Goal: Book appointment/travel/reservation

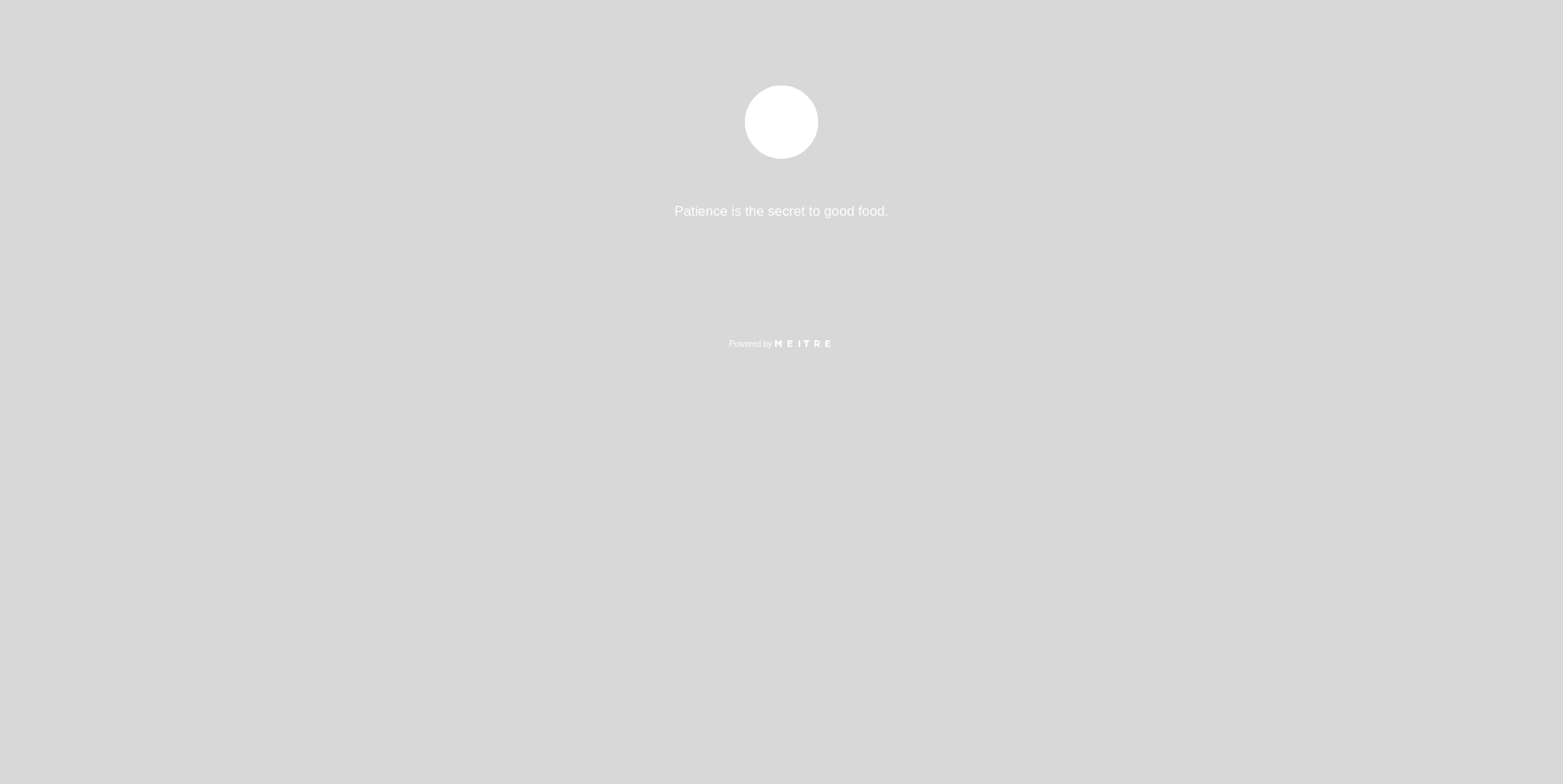
select select "es"
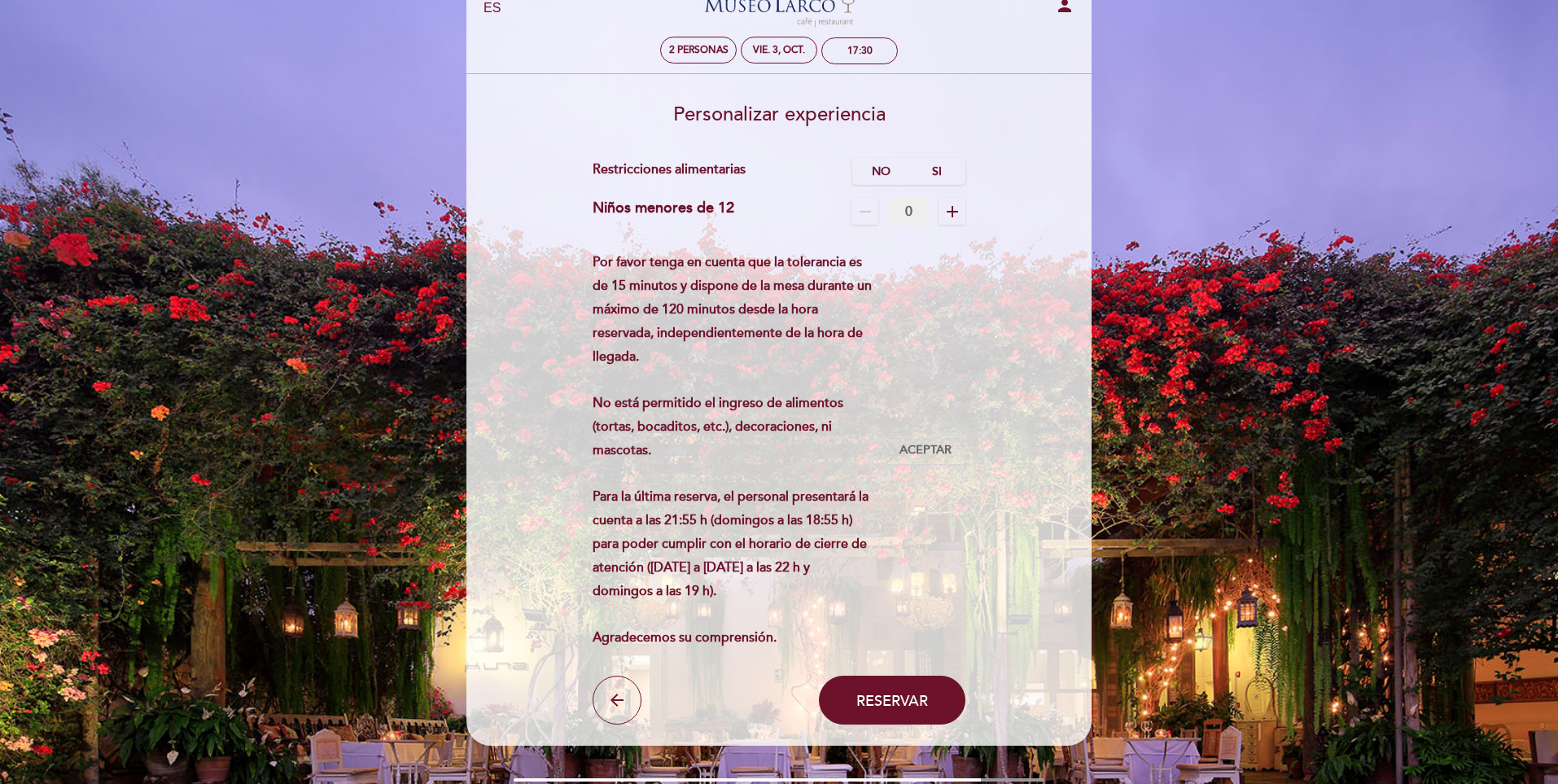
scroll to position [82, 0]
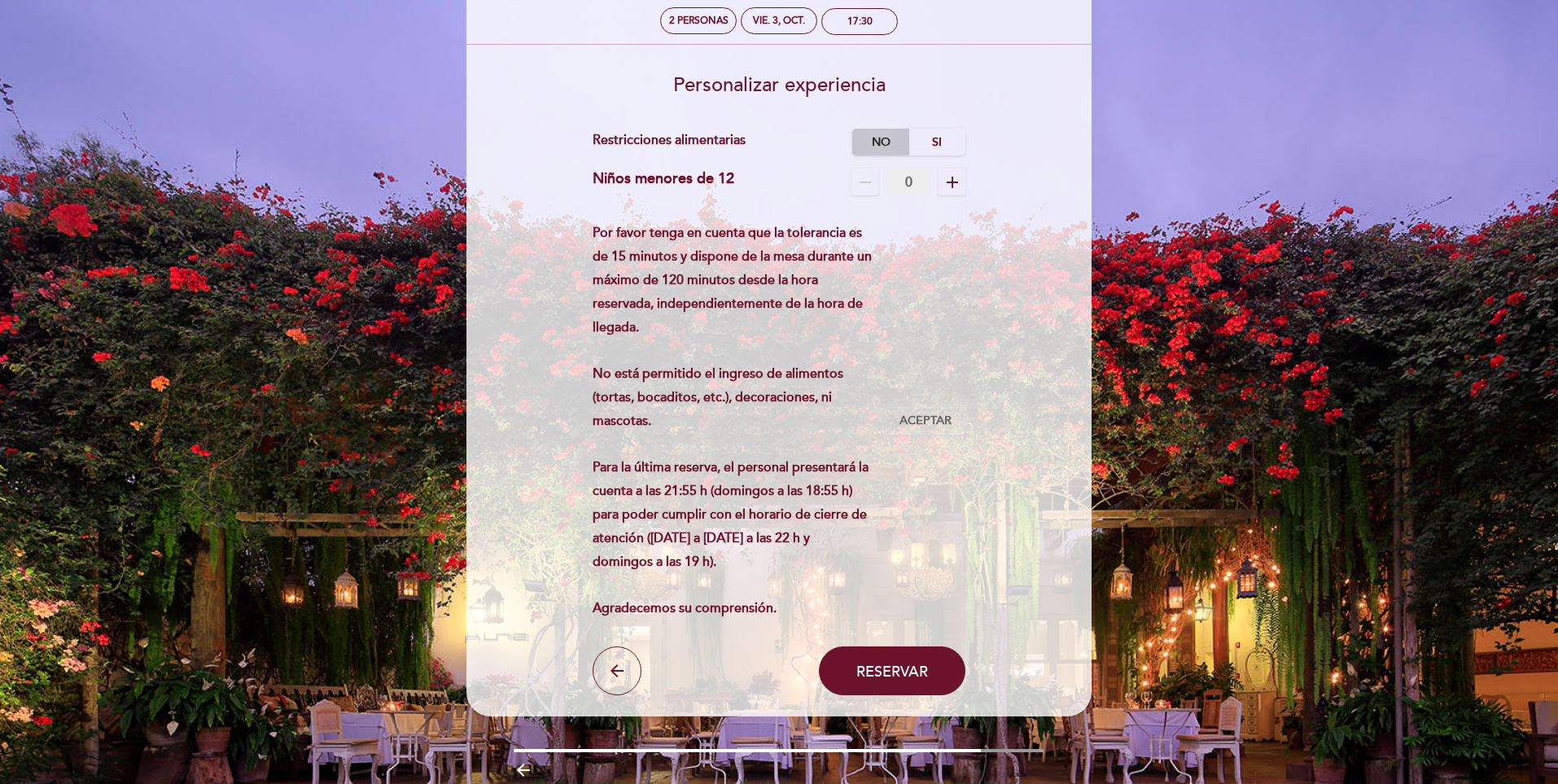
click at [878, 139] on label "No" at bounding box center [880, 142] width 57 height 27
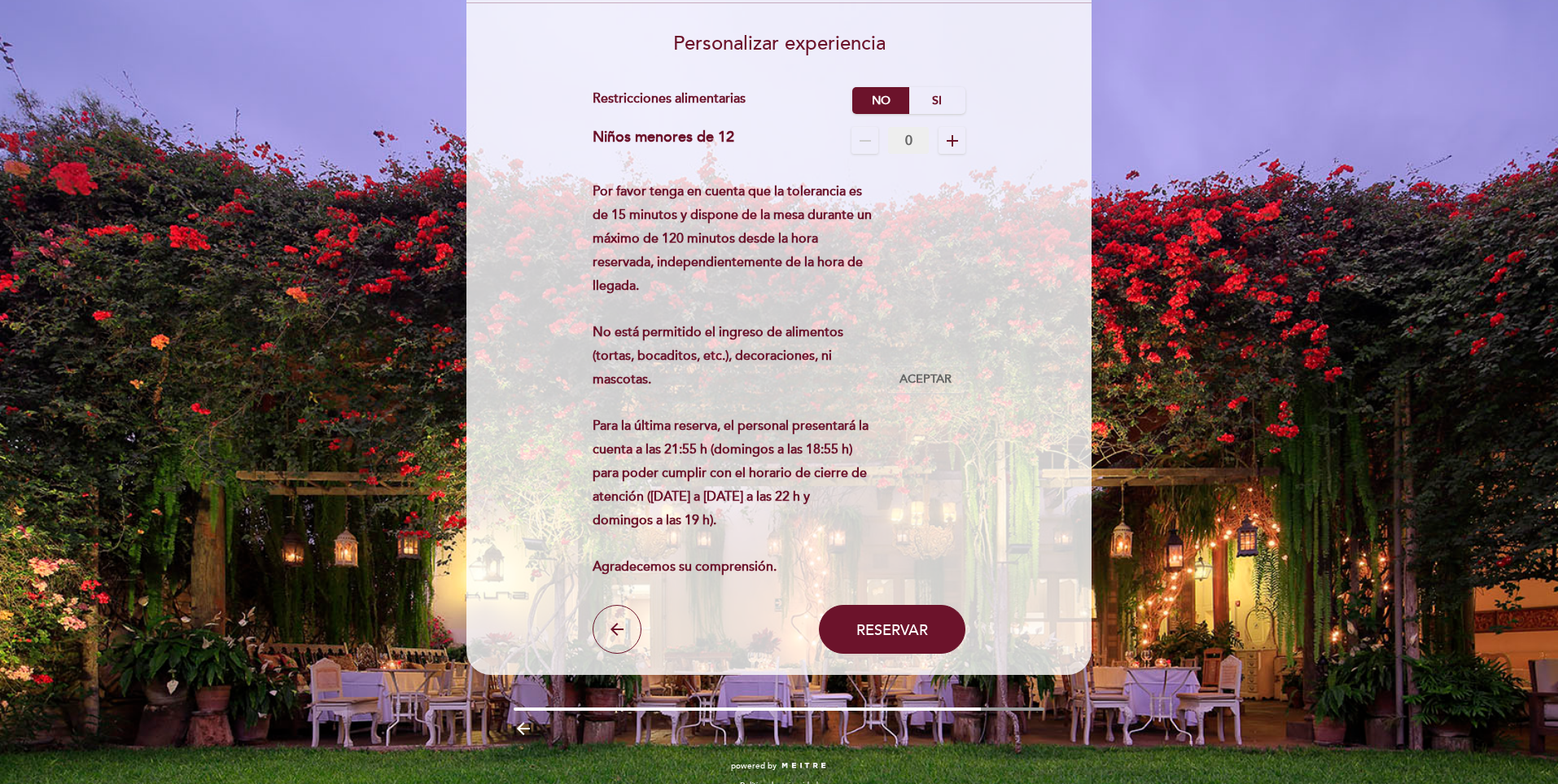
scroll to position [147, 0]
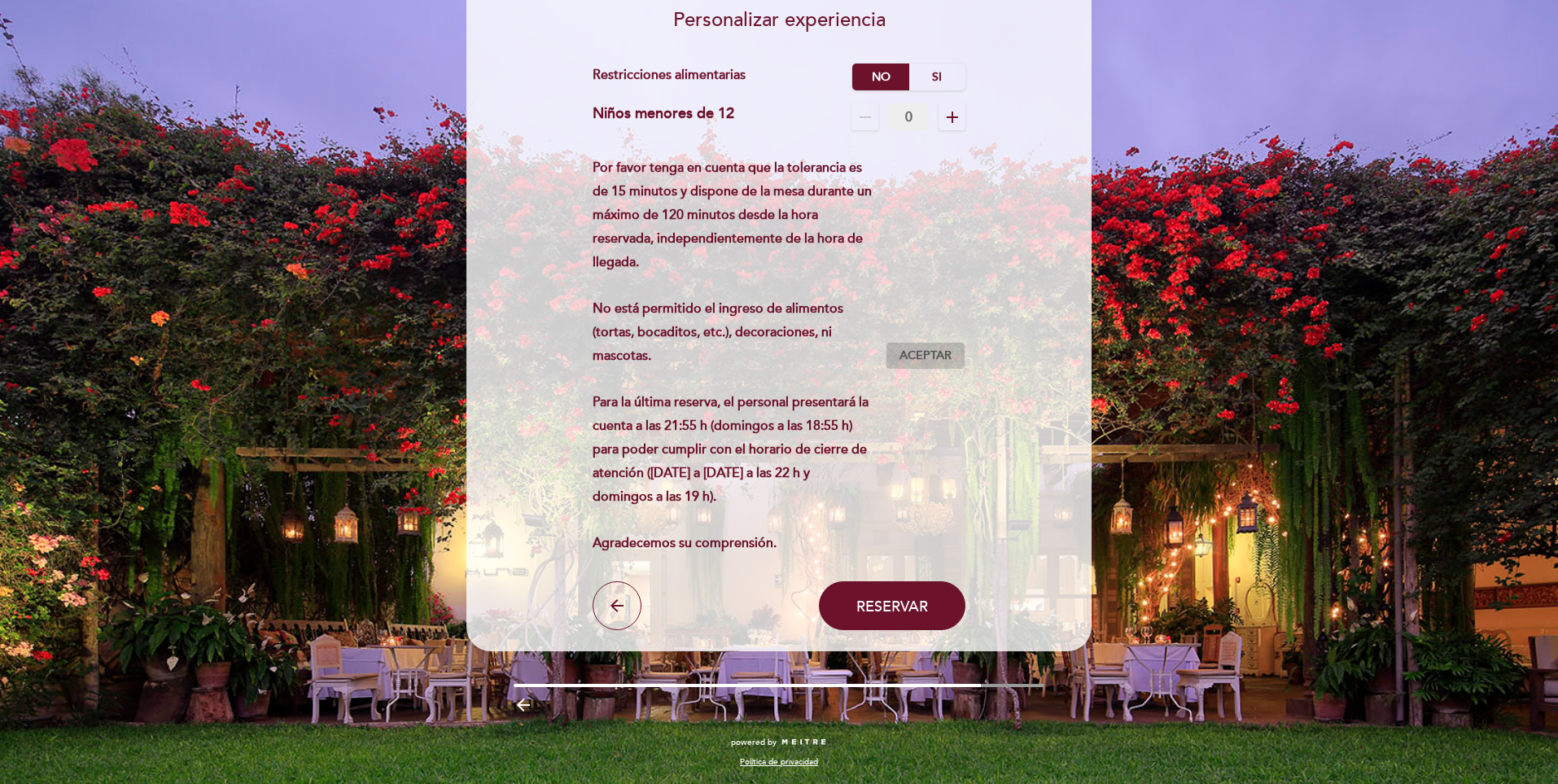
click at [918, 356] on span "Aceptar" at bounding box center [926, 356] width 52 height 17
click at [917, 612] on span "Reservar" at bounding box center [892, 605] width 72 height 17
click at [900, 360] on span "Aceptado" at bounding box center [925, 356] width 63 height 17
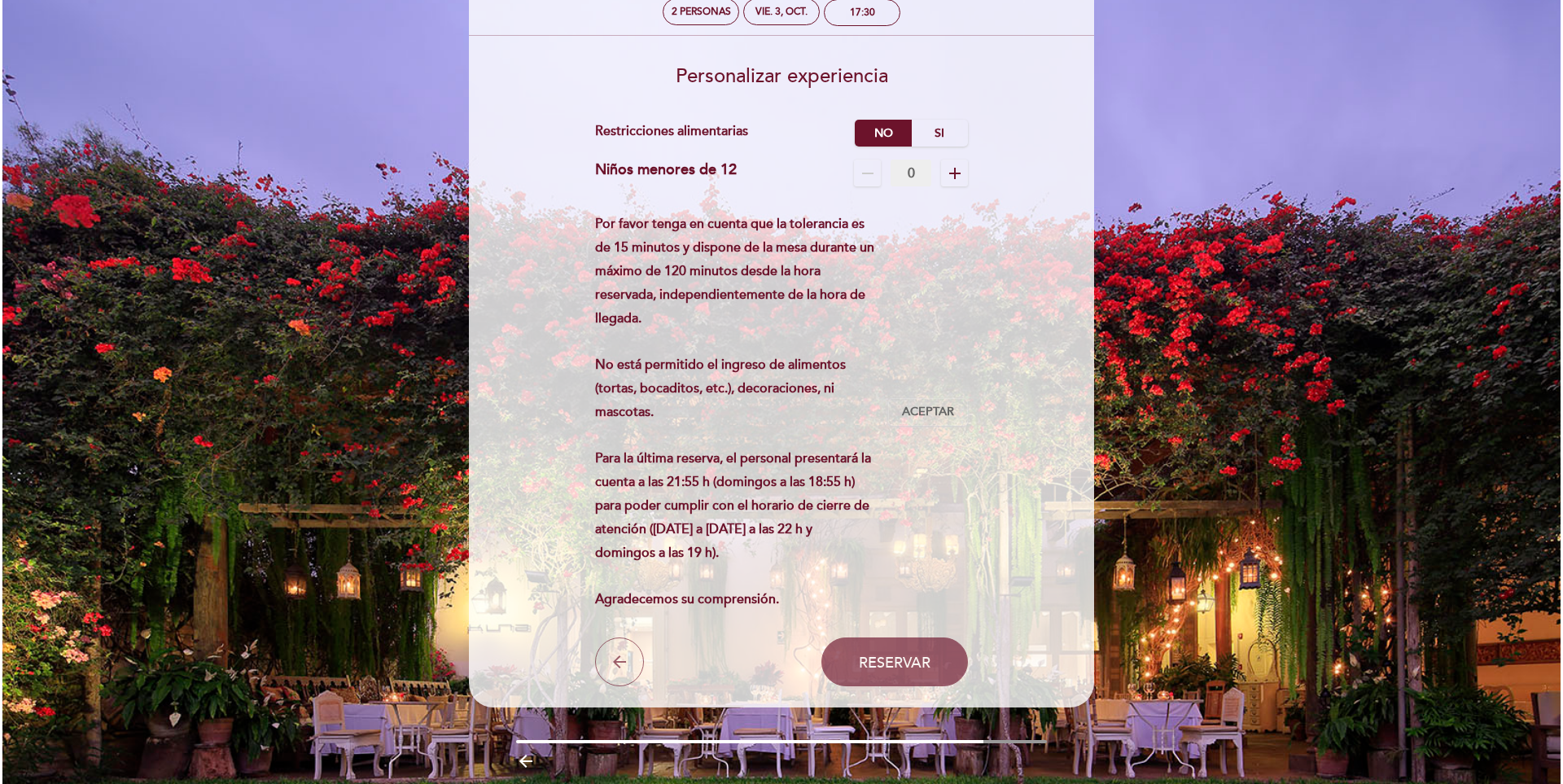
scroll to position [0, 0]
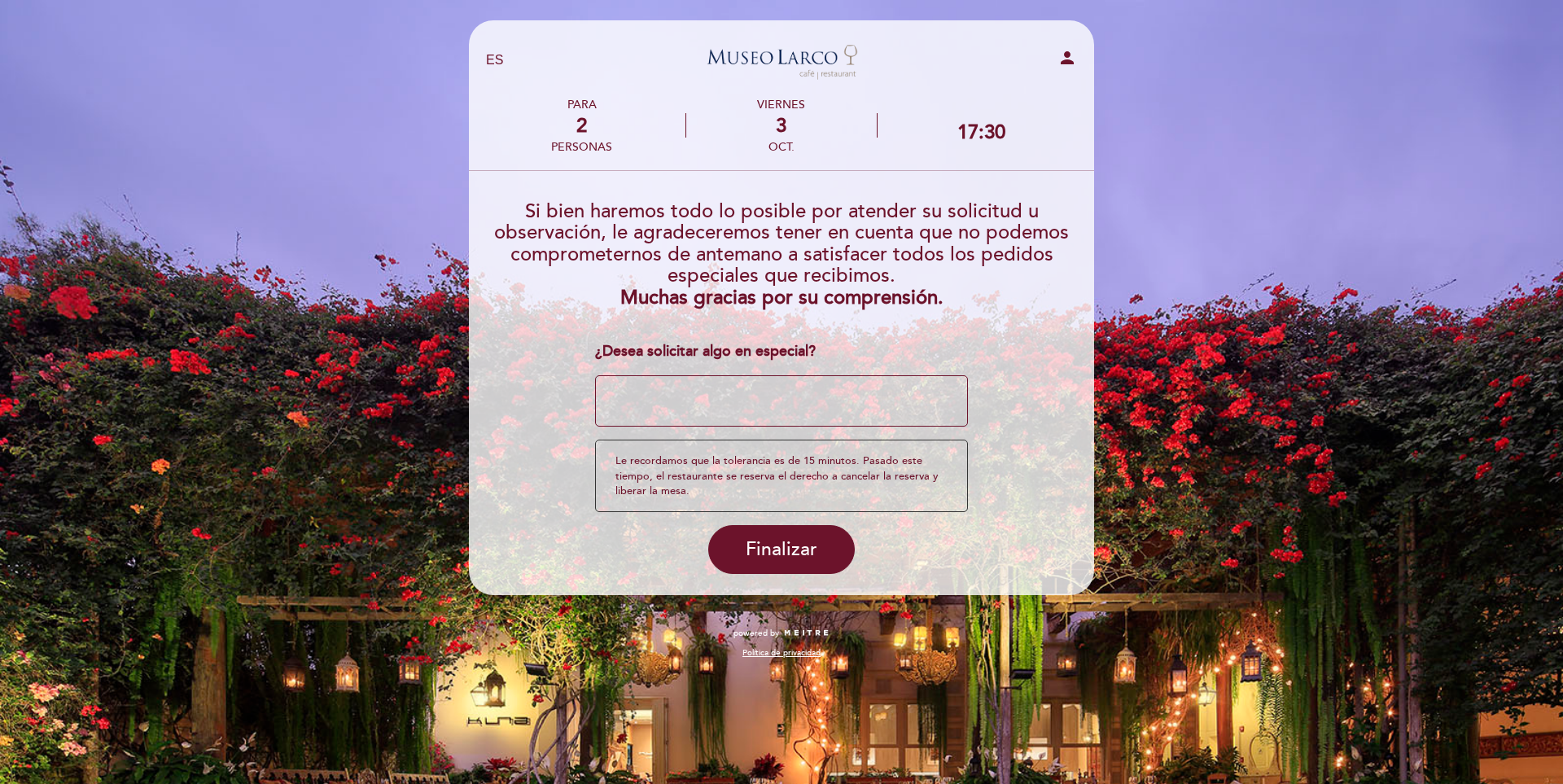
click at [769, 392] on textarea at bounding box center [782, 402] width 374 height 52
type textarea "U"
click at [731, 403] on textarea at bounding box center [782, 402] width 374 height 52
click at [668, 399] on textarea at bounding box center [782, 402] width 374 height 52
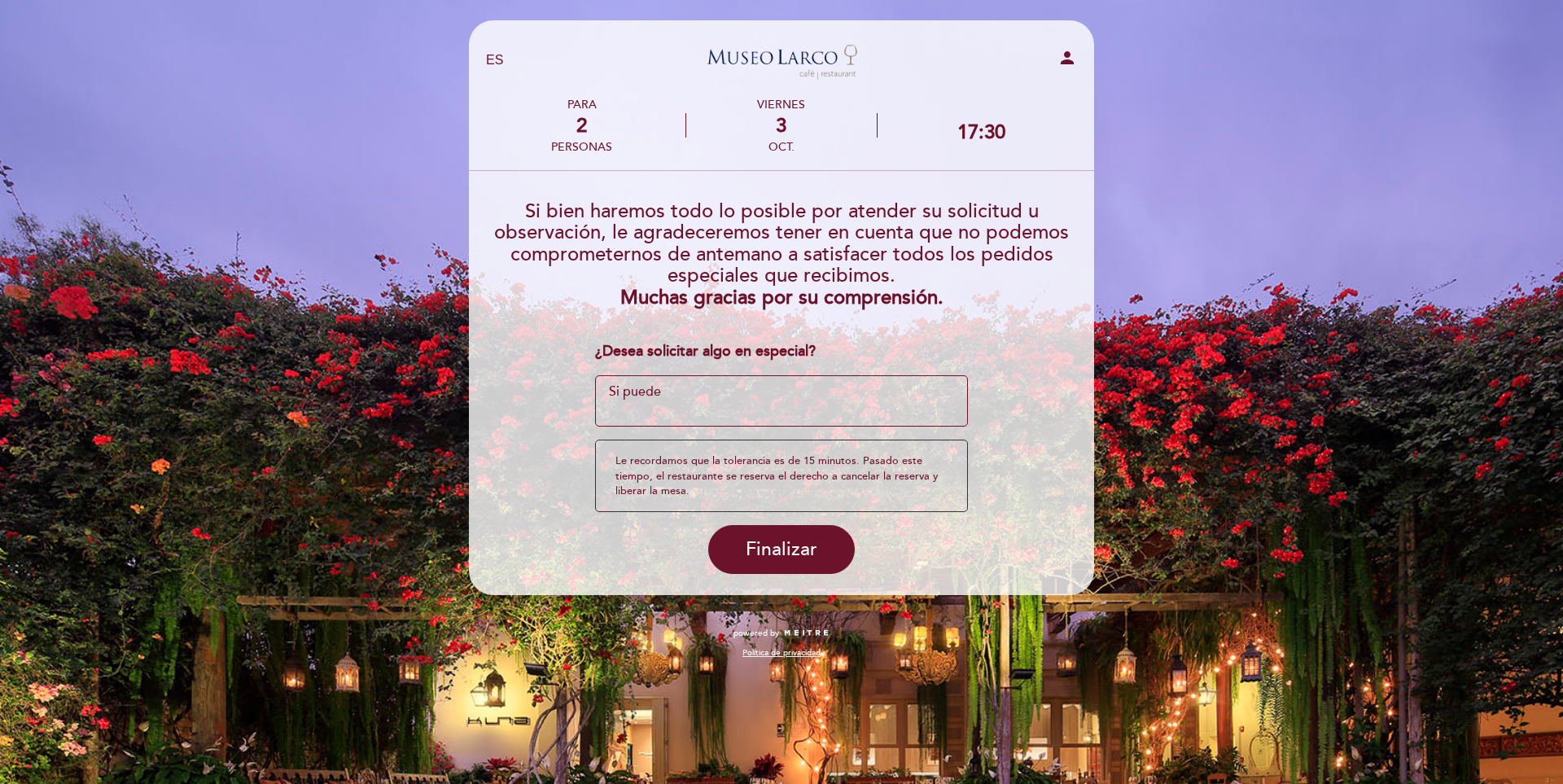
drag, startPoint x: 663, startPoint y: 390, endPoint x: 596, endPoint y: 388, distance: 67.0
click at [596, 388] on textarea at bounding box center [782, 402] width 374 height 52
click at [624, 391] on textarea at bounding box center [782, 402] width 374 height 52
drag, startPoint x: 693, startPoint y: 388, endPoint x: 617, endPoint y: 387, distance: 76.0
click at [617, 387] on textarea at bounding box center [782, 402] width 374 height 52
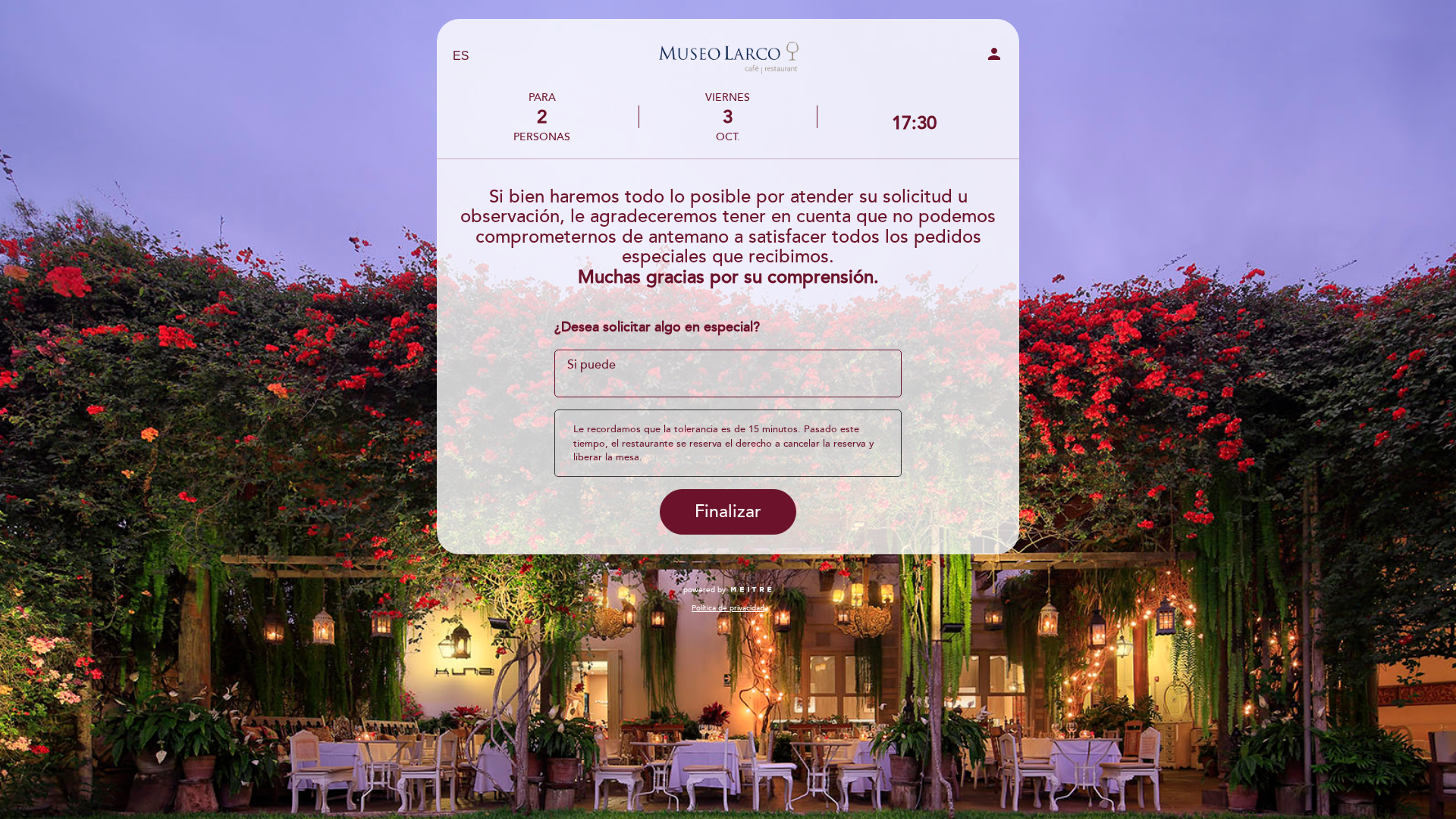
click at [654, 369] on textarea at bounding box center [728, 374] width 348 height 49
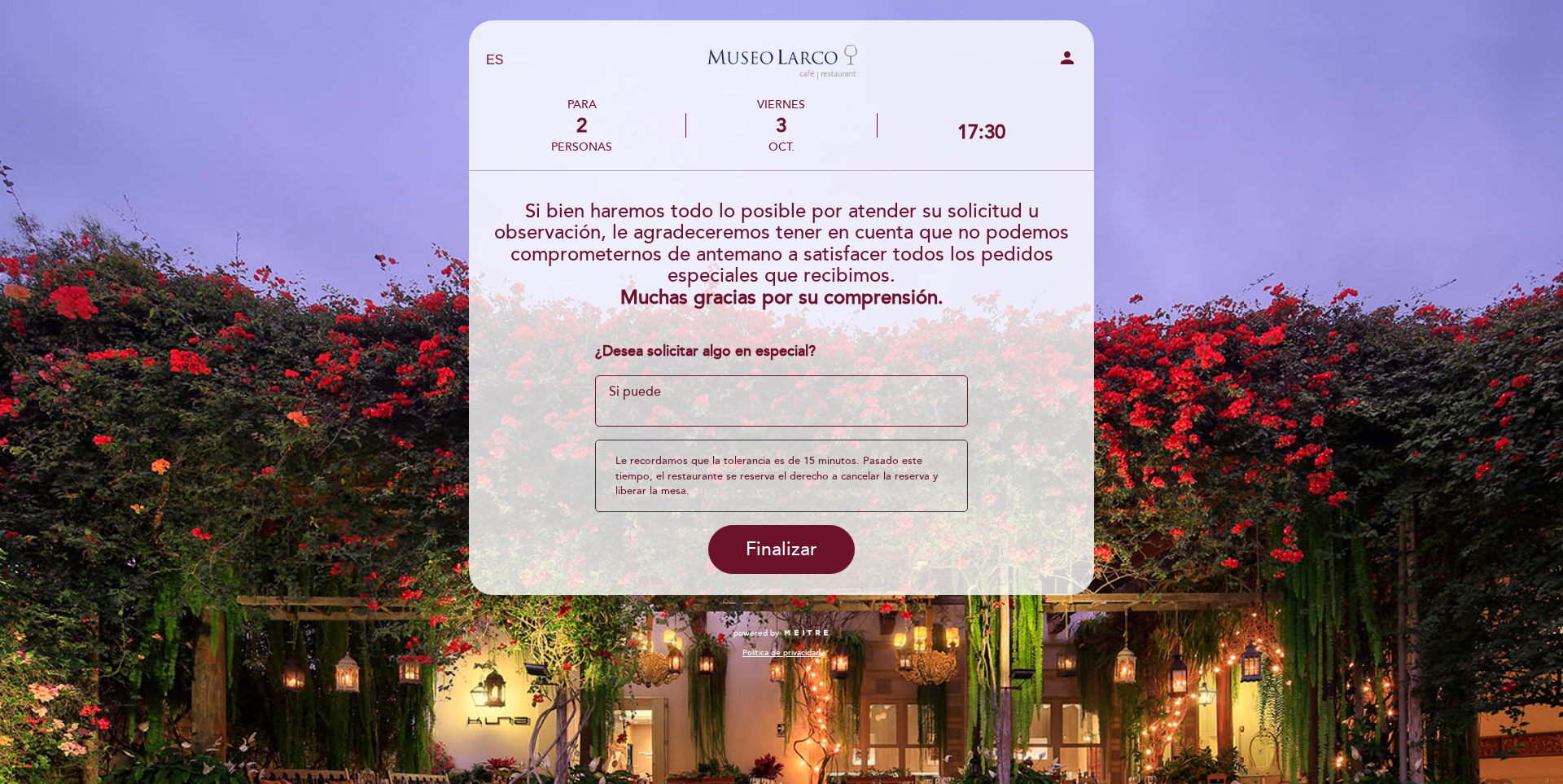
drag, startPoint x: 653, startPoint y: 395, endPoint x: 594, endPoint y: 385, distance: 59.8
click at [595, 385] on textarea at bounding box center [782, 402] width 374 height 52
type textarea "e"
type textarea "Agradecería un espacio alejado de las otras mesas con vista al jardín, es mi an…"
click at [733, 478] on div "Le recordamos que la tolerancia es de 15 minutos. Pasado este tiempo, el restau…" at bounding box center [782, 475] width 374 height 73
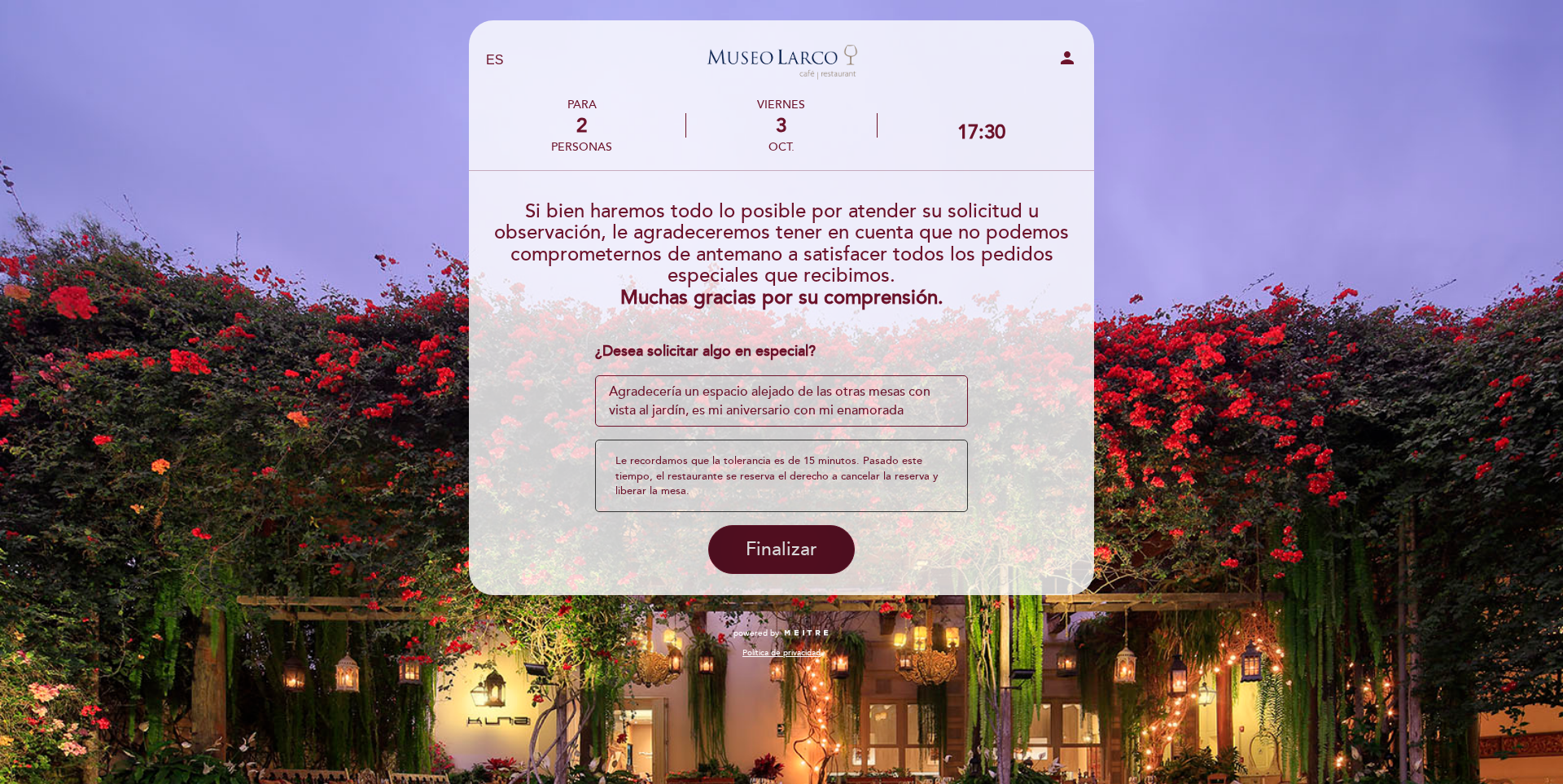
click at [764, 541] on span "Finalizar" at bounding box center [782, 548] width 72 height 22
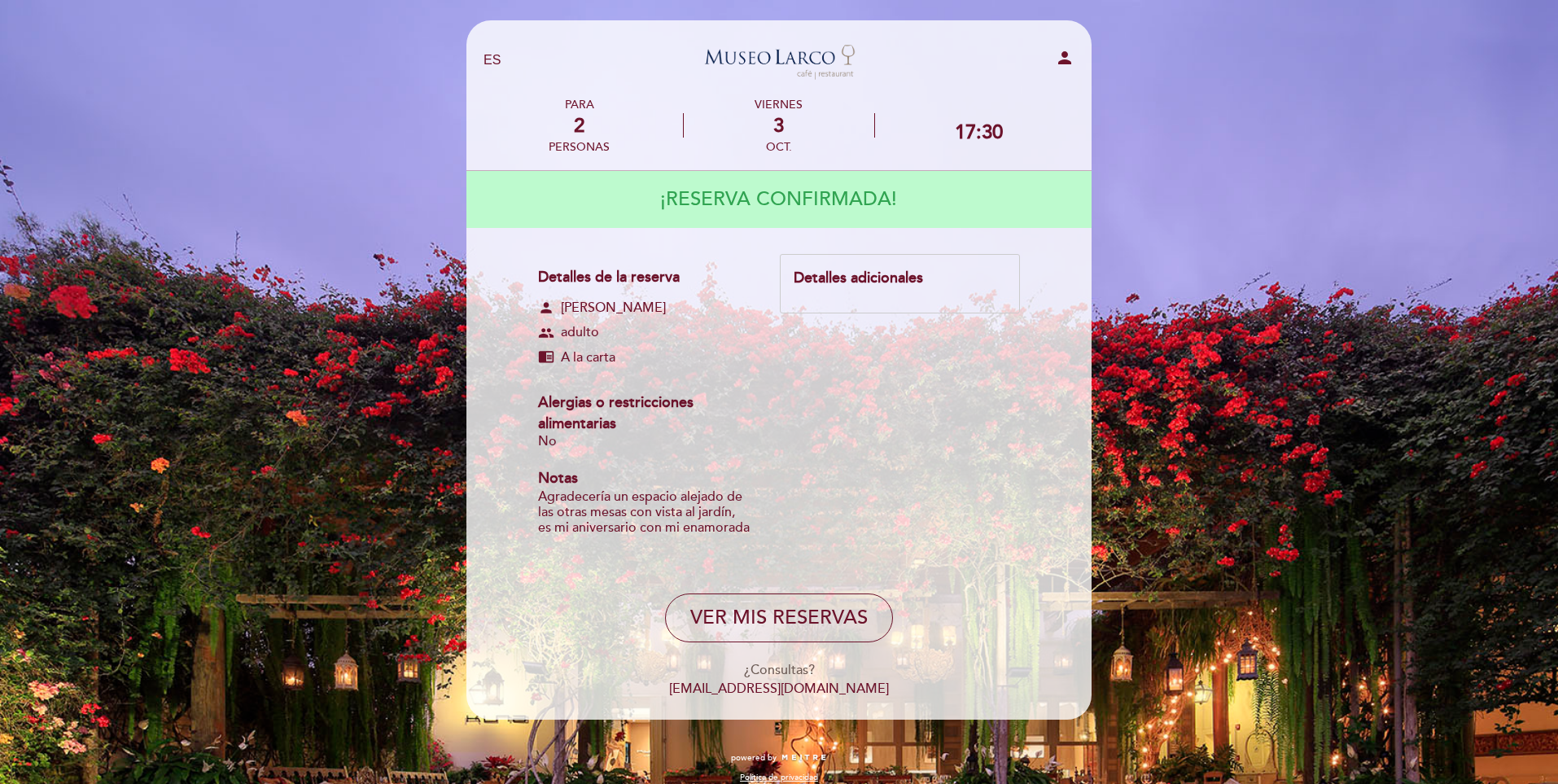
click at [810, 284] on div "Detalles adicionales" at bounding box center [900, 278] width 213 height 21
click at [849, 622] on button "VER MIS RESERVAS" at bounding box center [779, 617] width 228 height 49
select select "es"
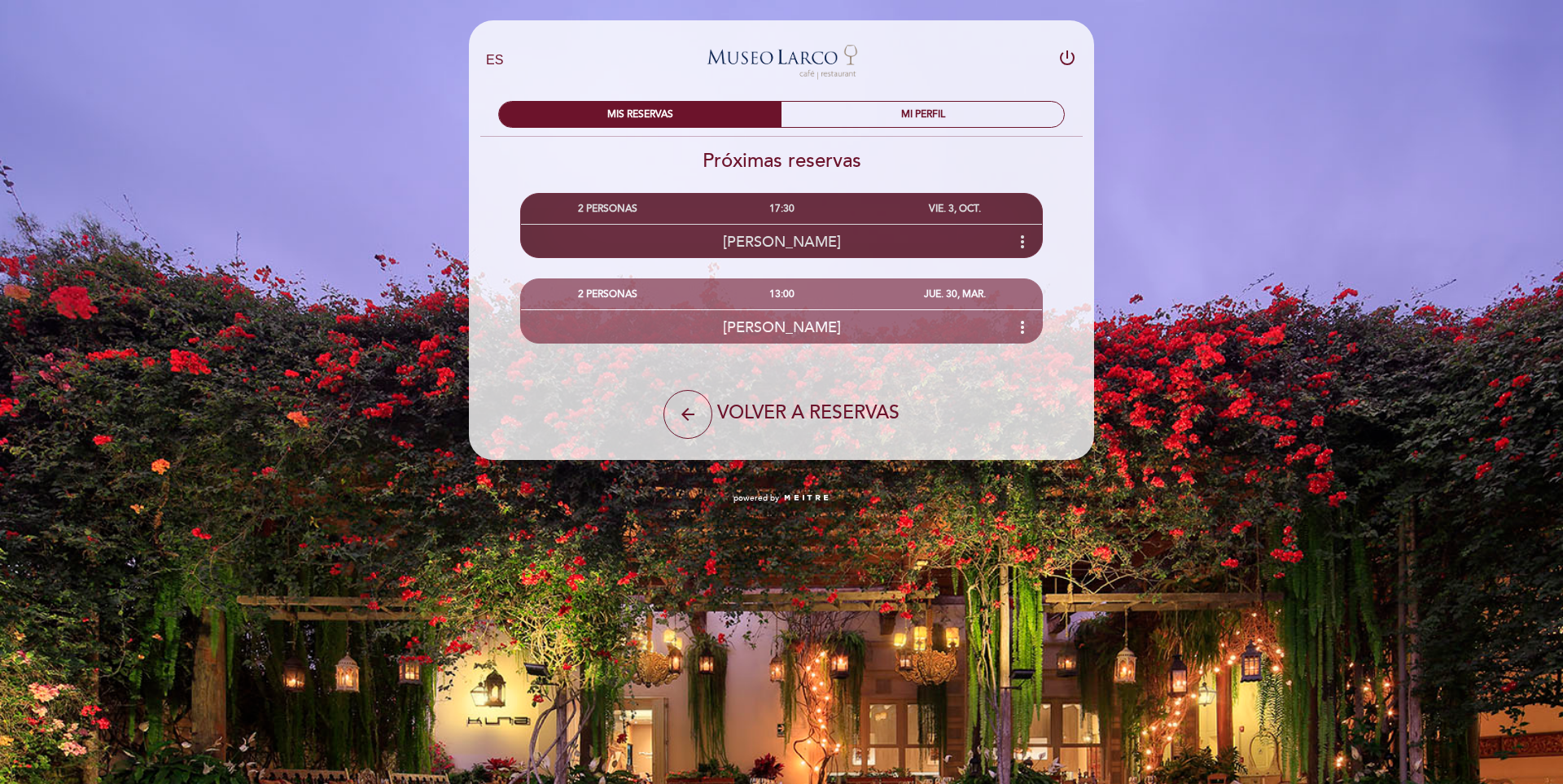
click at [621, 232] on div "[PERSON_NAME] more_vert" at bounding box center [782, 242] width 521 height 35
